Goal: Information Seeking & Learning: Learn about a topic

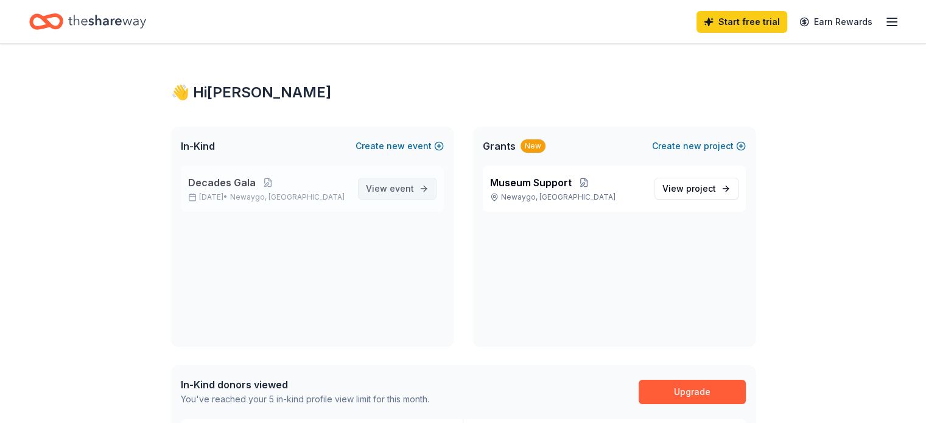
click at [401, 192] on span "event" at bounding box center [402, 188] width 24 height 10
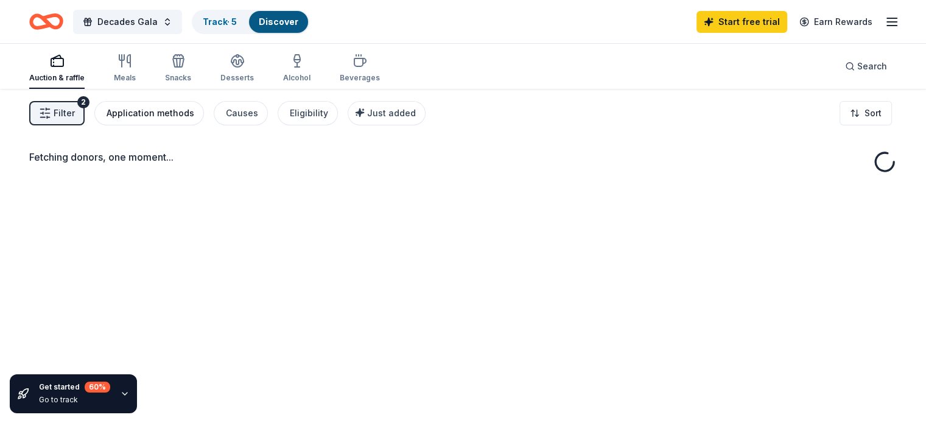
click at [185, 110] on div "Application methods" at bounding box center [151, 113] width 88 height 15
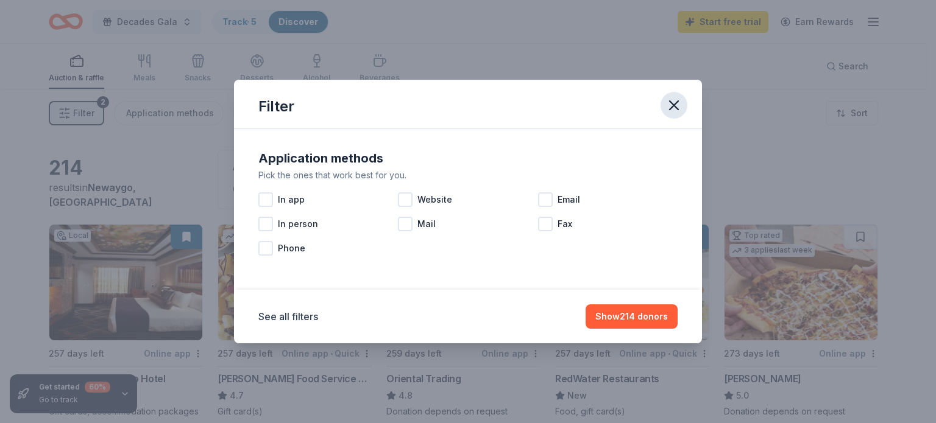
click at [682, 102] on button "button" at bounding box center [673, 105] width 27 height 27
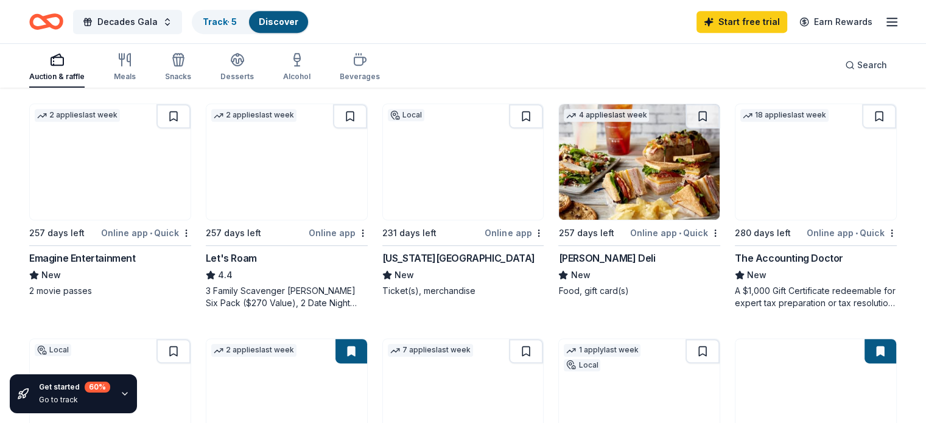
scroll to position [581, 0]
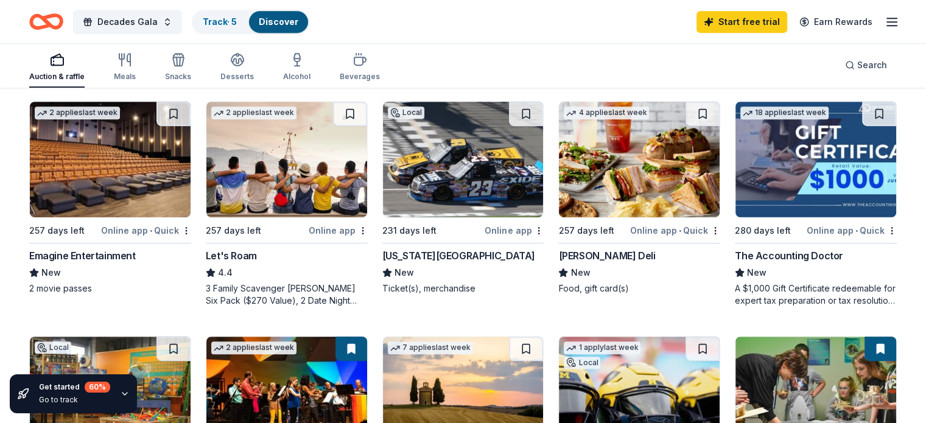
click at [490, 259] on div "Michigan International Speedway" at bounding box center [458, 256] width 153 height 15
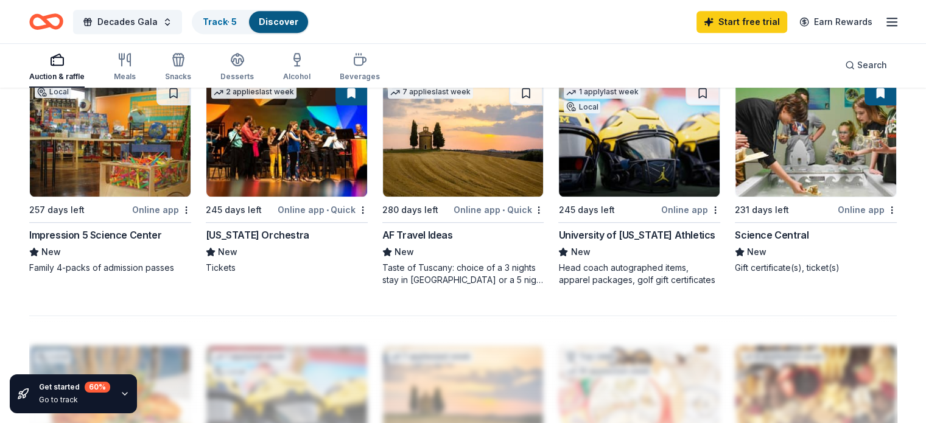
scroll to position [837, 0]
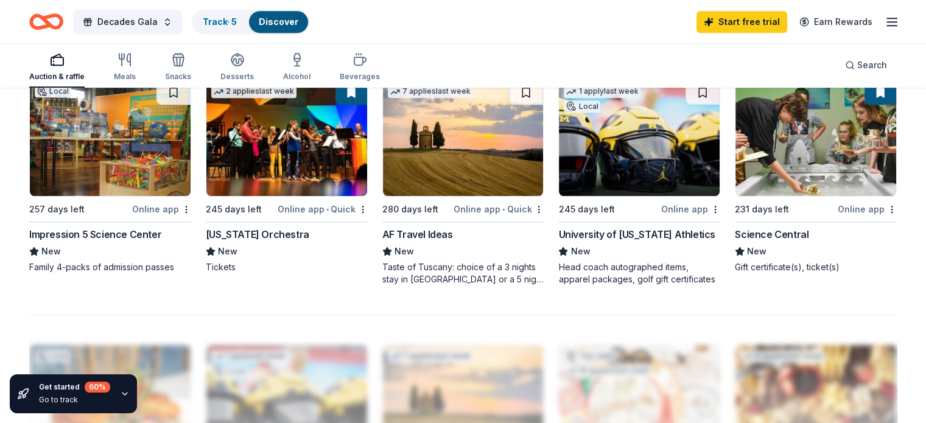
click at [429, 233] on div "AF Travel Ideas" at bounding box center [417, 234] width 71 height 15
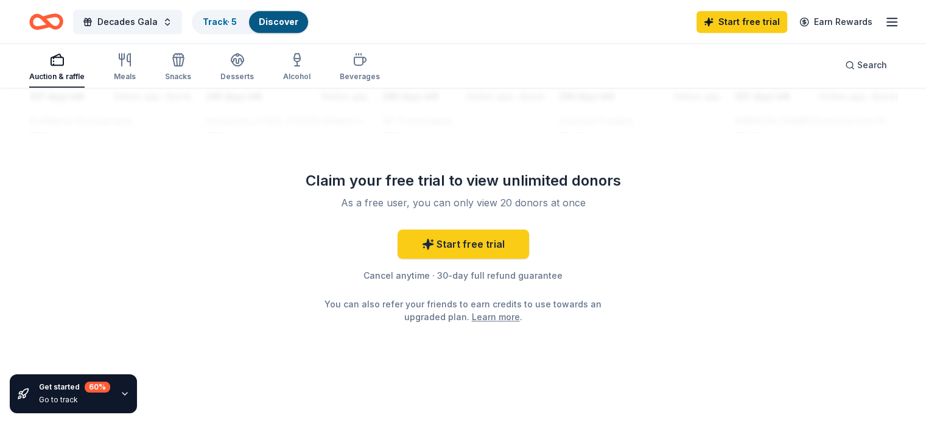
scroll to position [1216, 0]
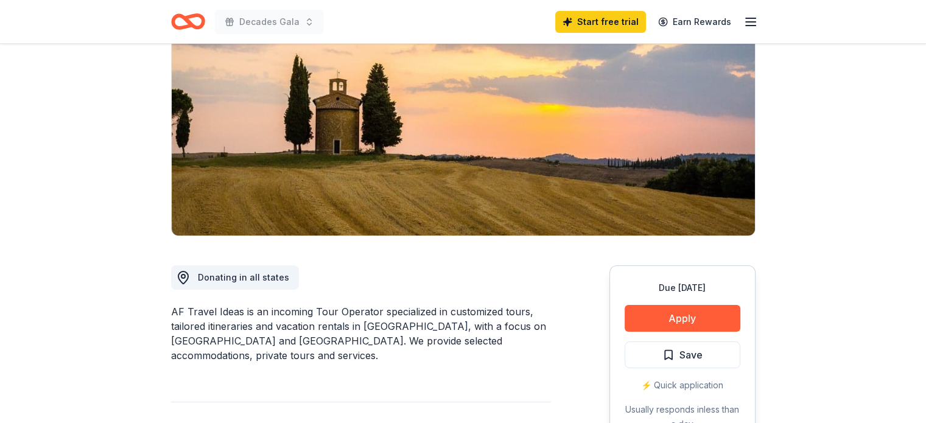
scroll to position [134, 0]
